Goal: Task Accomplishment & Management: Use online tool/utility

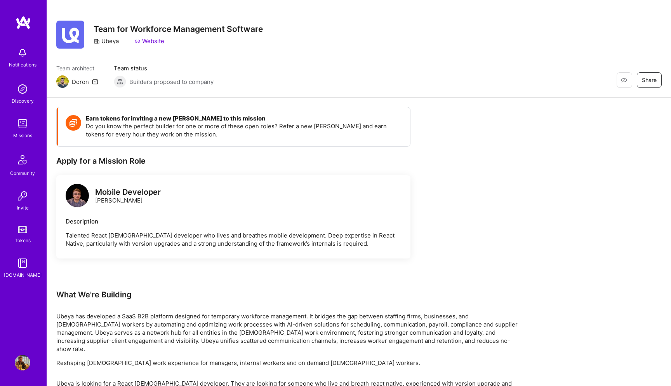
scroll to position [9, 0]
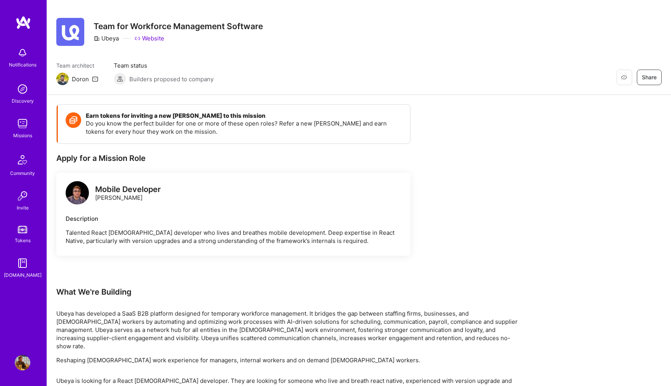
click at [81, 196] on img at bounding box center [77, 192] width 23 height 23
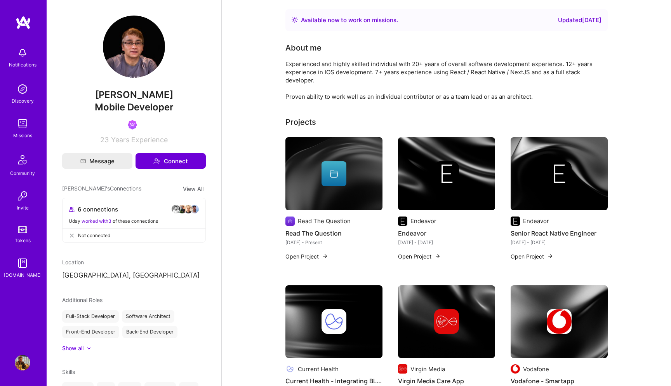
click at [352, 72] on div "Experienced and highly skilled individual with 20+ years of overall software de…" at bounding box center [440, 80] width 311 height 41
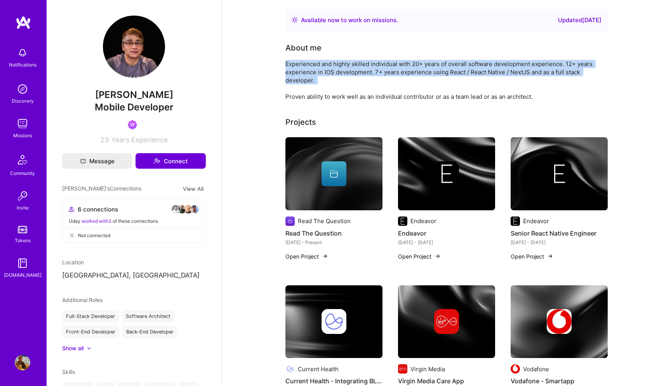
click at [352, 72] on div "Experienced and highly skilled individual with 20+ years of overall software de…" at bounding box center [440, 80] width 311 height 41
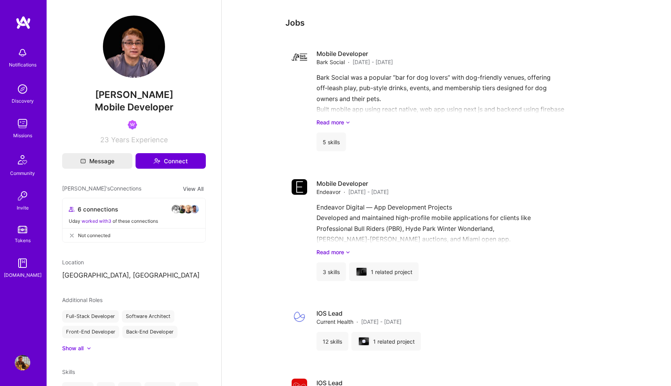
scroll to position [719, 0]
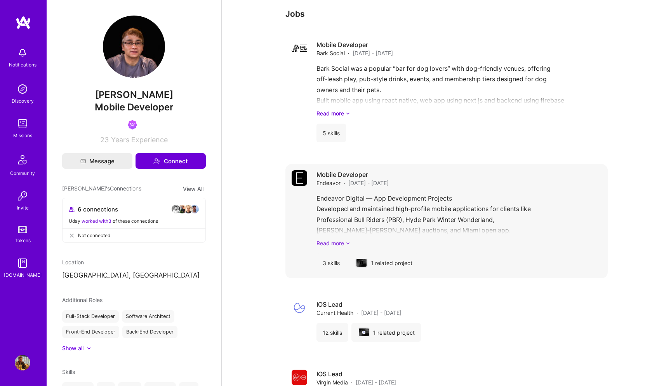
click at [343, 243] on link "Read more" at bounding box center [458, 243] width 285 height 8
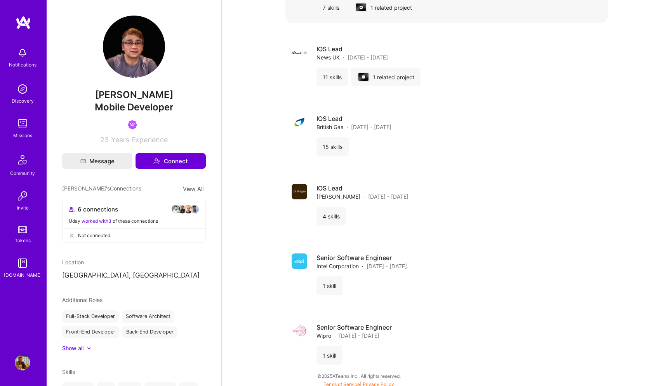
scroll to position [1291, 0]
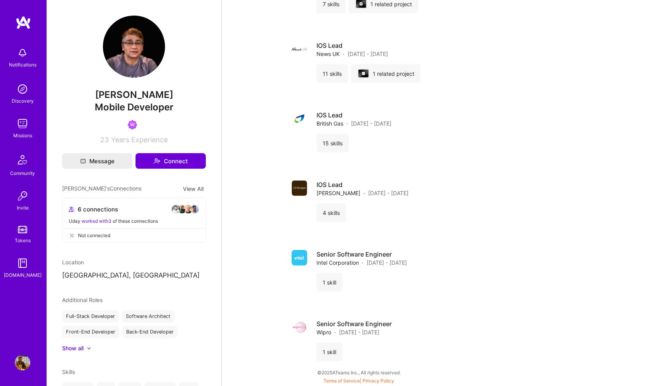
click at [88, 346] on div at bounding box center [89, 348] width 5 height 5
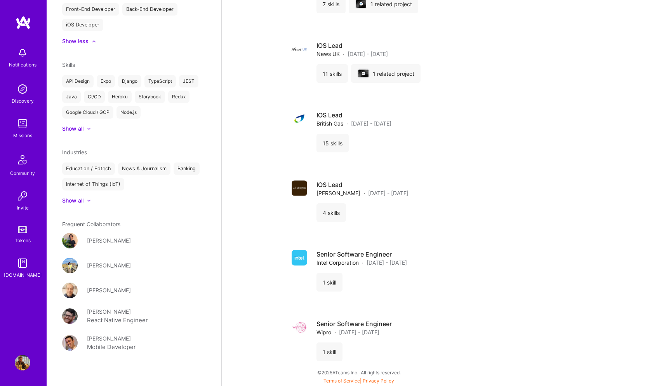
scroll to position [329, 0]
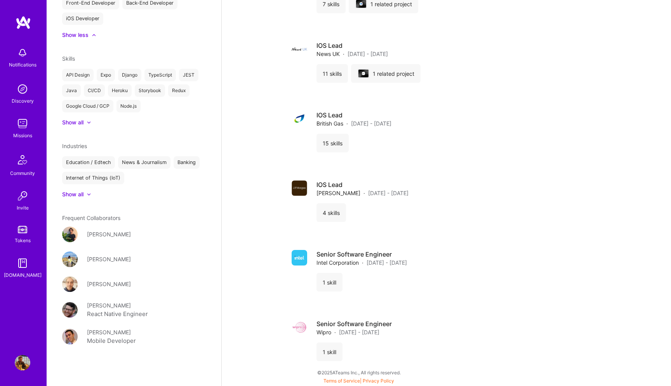
click at [91, 301] on div "[PERSON_NAME]" at bounding box center [109, 305] width 44 height 8
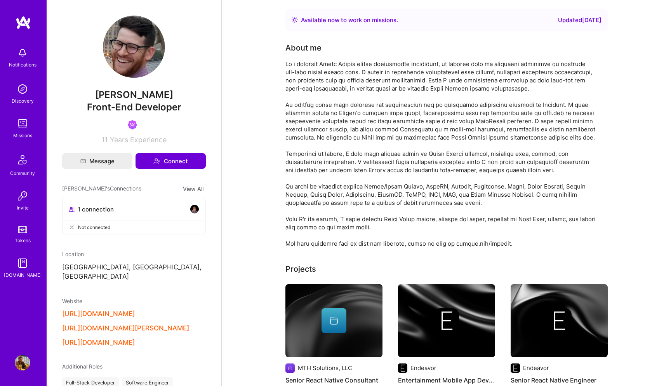
click at [338, 69] on div at bounding box center [440, 154] width 311 height 188
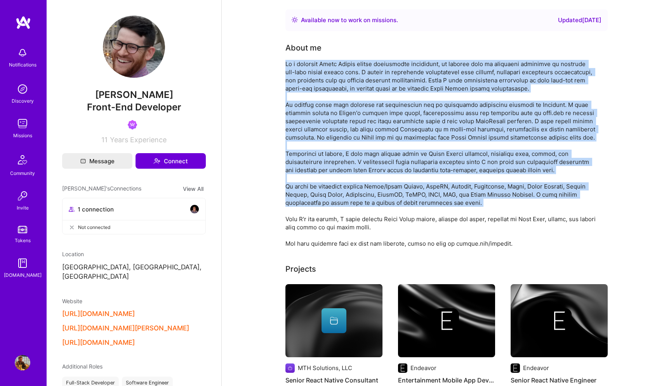
drag, startPoint x: 338, startPoint y: 69, endPoint x: 358, endPoint y: 207, distance: 139.7
click at [358, 206] on div at bounding box center [440, 154] width 311 height 188
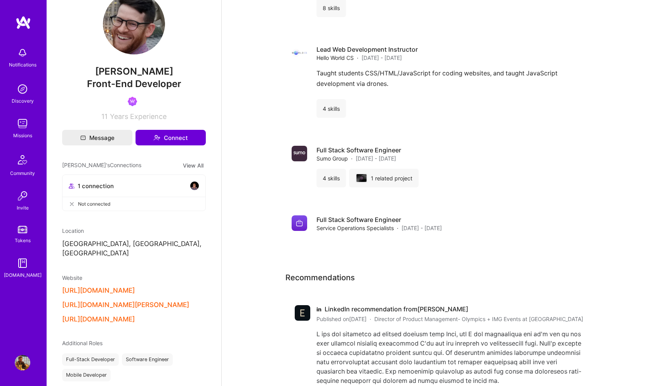
scroll to position [24, 0]
click at [149, 284] on div "Website [URL][DOMAIN_NAME] [URL][DOMAIN_NAME][PERSON_NAME] [URL][DOMAIN_NAME]" at bounding box center [134, 298] width 144 height 50
click at [135, 286] on button "[URL][DOMAIN_NAME]" at bounding box center [98, 290] width 73 height 8
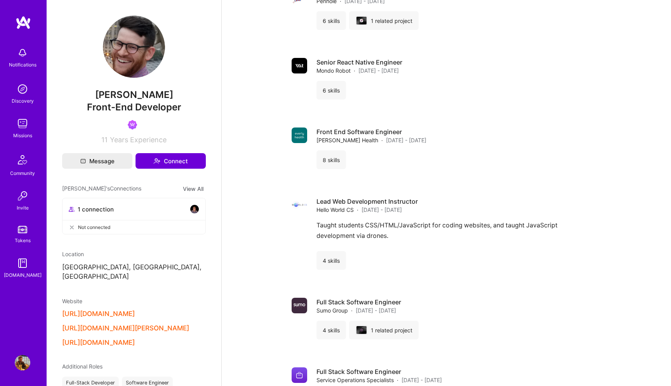
scroll to position [1275, 0]
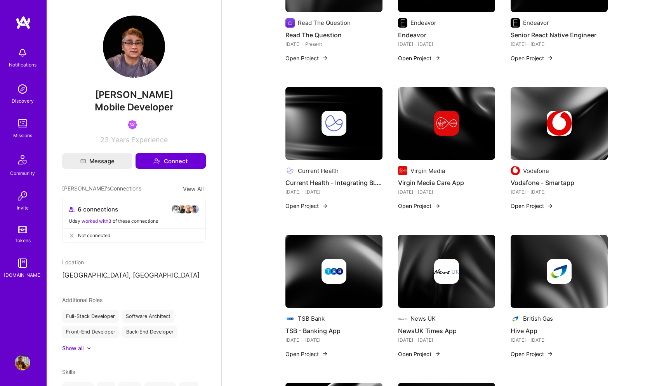
scroll to position [198, 0]
